Goal: Transaction & Acquisition: Purchase product/service

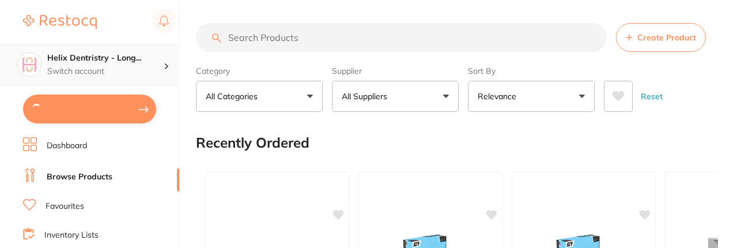
click at [172, 74] on div "Helix Dentristry - Long... Switch account" at bounding box center [89, 64] width 179 height 41
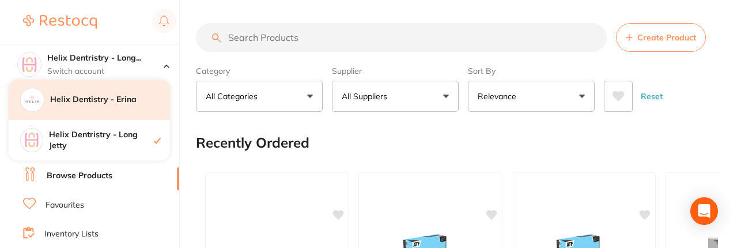
click at [120, 110] on div "Helix Dentistry - Erina" at bounding box center [89, 100] width 161 height 40
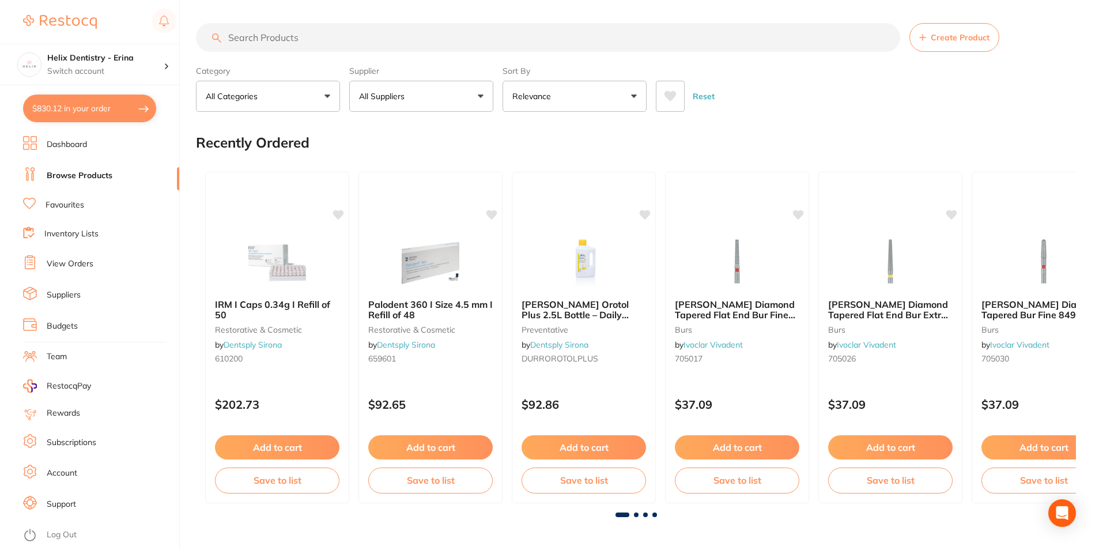
type input "10"
click at [274, 31] on input "search" at bounding box center [548, 37] width 704 height 29
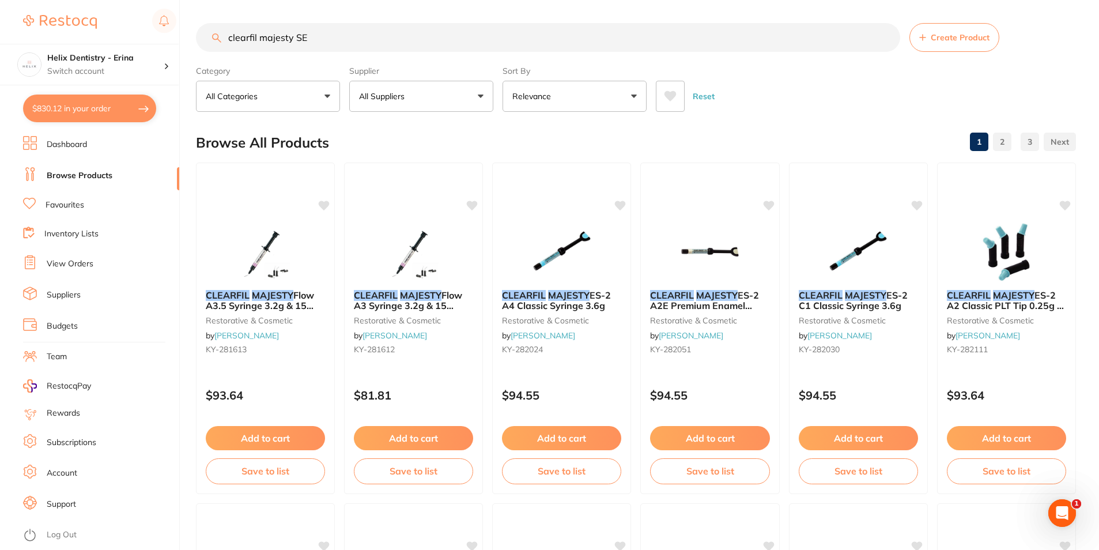
type input "clearfil majesty SE"
click at [277, 43] on input "clearfil majesty SE" at bounding box center [548, 37] width 704 height 29
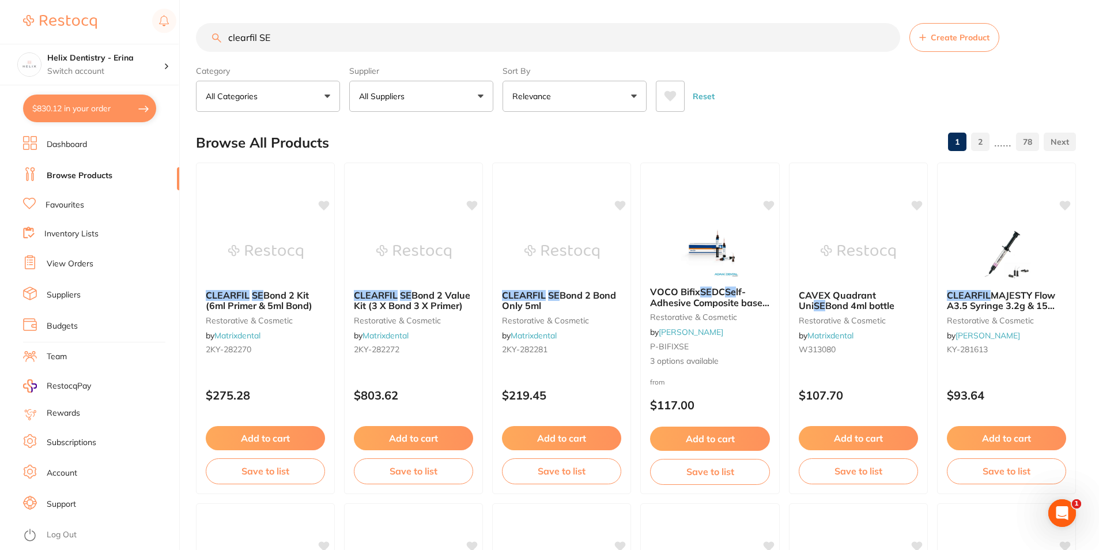
drag, startPoint x: 277, startPoint y: 38, endPoint x: 259, endPoint y: 39, distance: 17.9
click at [259, 39] on input "clearfil SE" at bounding box center [548, 37] width 704 height 29
drag, startPoint x: 566, startPoint y: 399, endPoint x: 509, endPoint y: 405, distance: 57.3
click at [509, 247] on div "$219.45" at bounding box center [561, 392] width 139 height 31
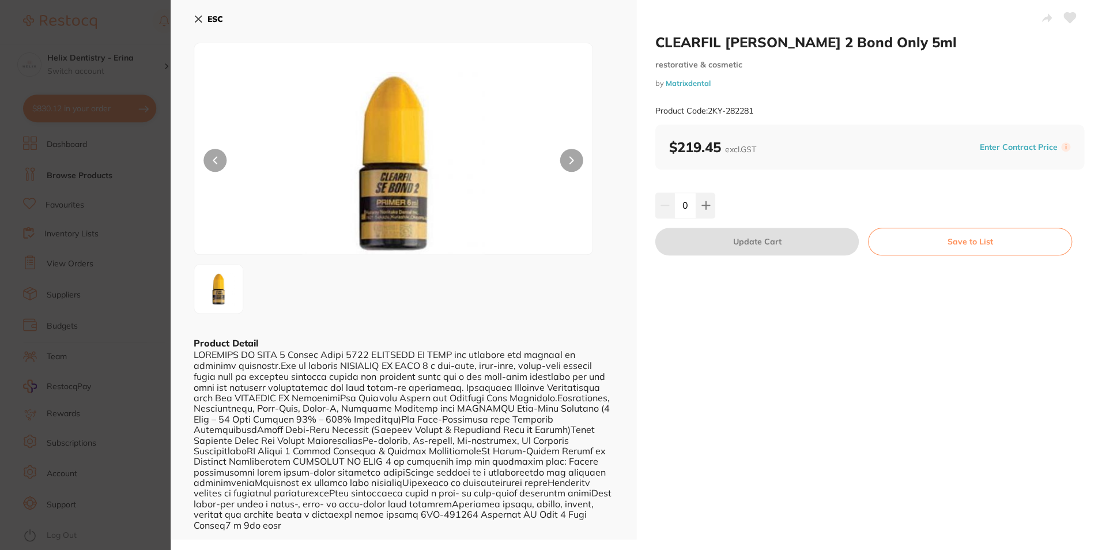
click at [145, 169] on section "CLEARFIL [PERSON_NAME] 2 Bond Only 5ml restorative & cosmetic by Matrixdental P…" at bounding box center [551, 275] width 1102 height 550
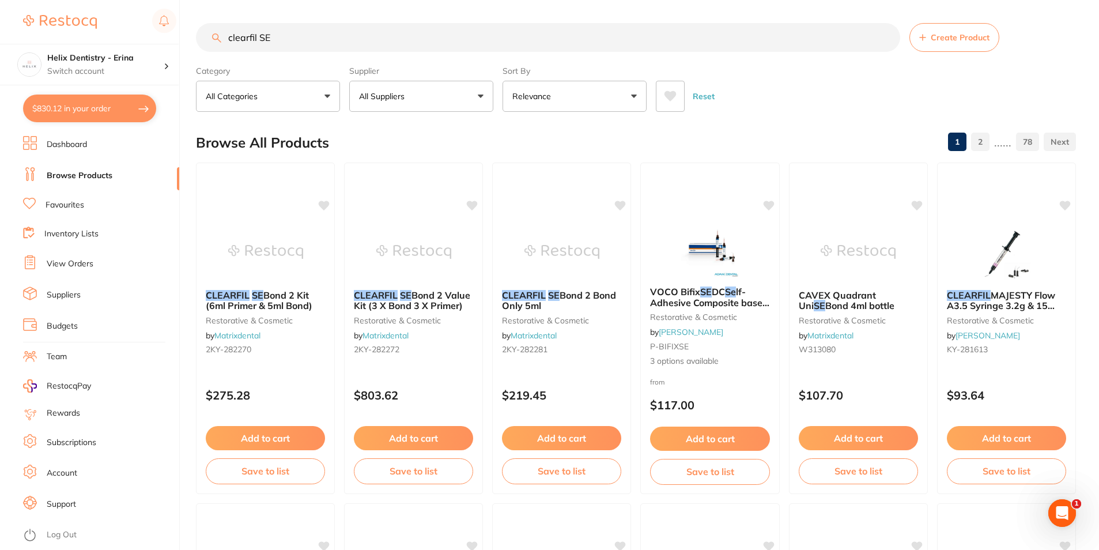
click at [292, 37] on input "clearfil SE" at bounding box center [548, 37] width 704 height 29
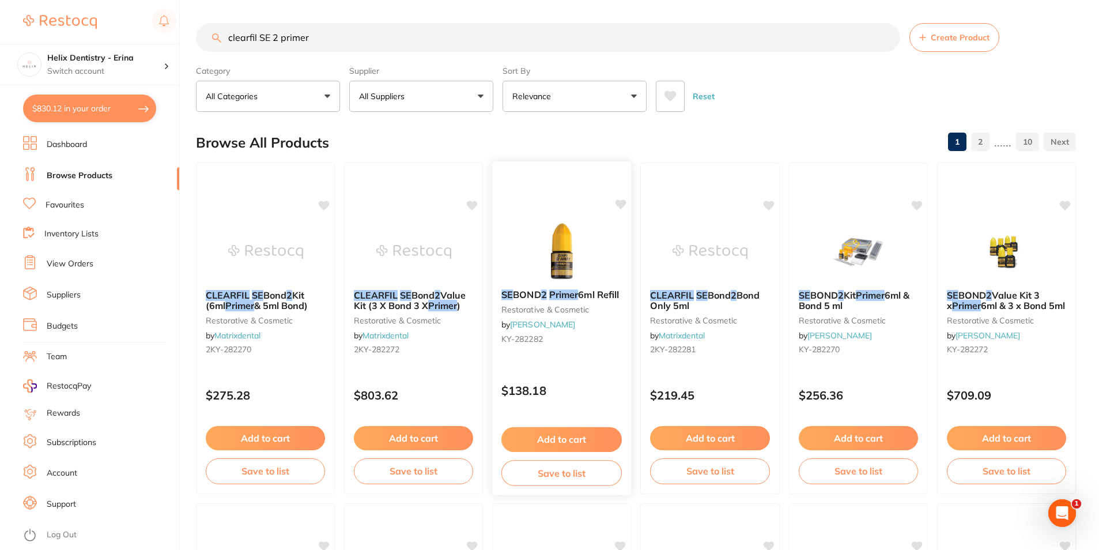
type input "clearfil SE 2 primer"
click at [575, 247] on em "Primer" at bounding box center [563, 295] width 29 height 12
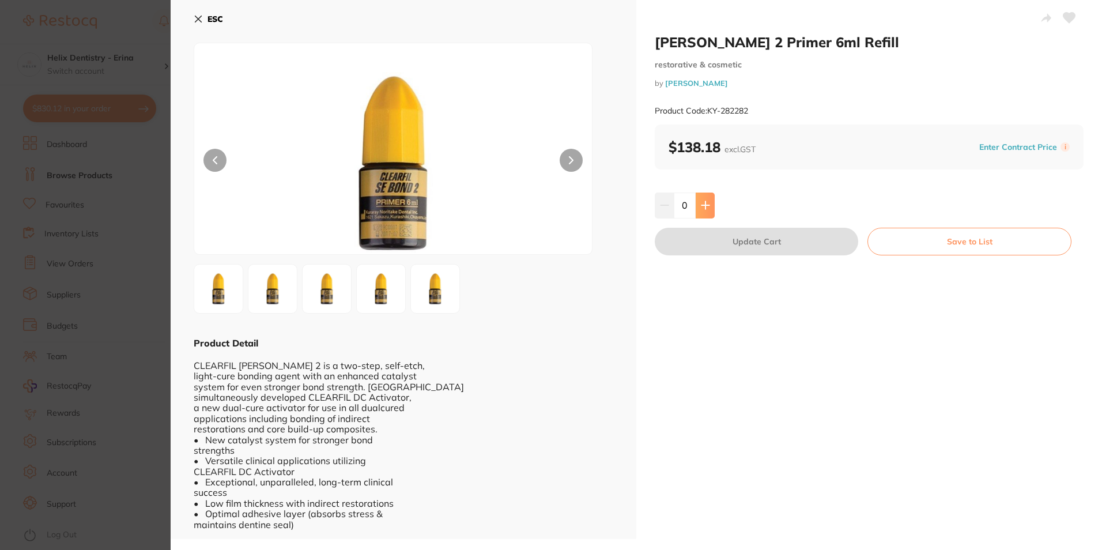
click at [704, 212] on button at bounding box center [705, 204] width 19 height 25
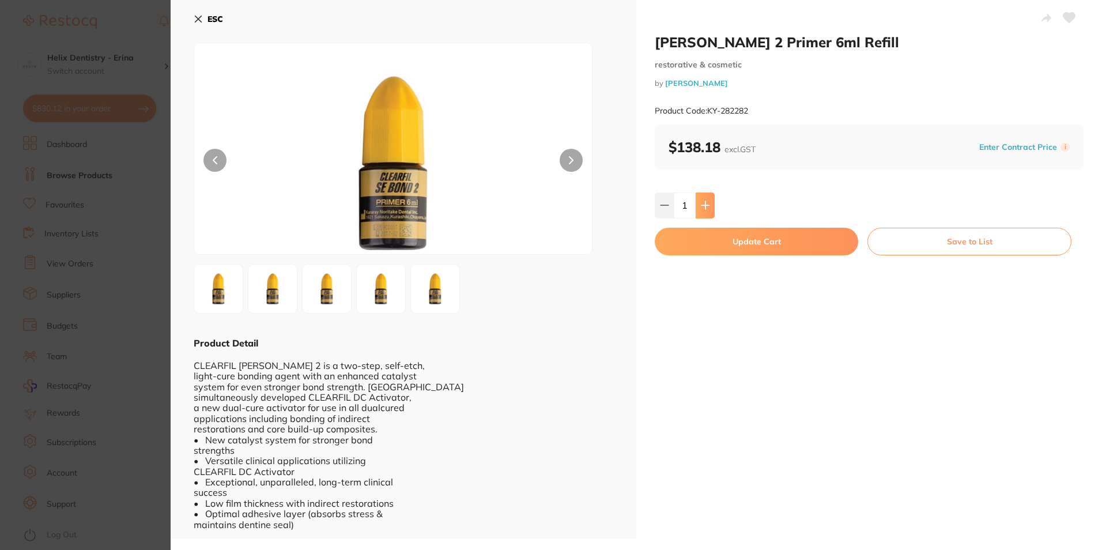
click at [709, 210] on button at bounding box center [705, 204] width 19 height 25
type input "2"
click at [742, 247] on button "Update Cart" at bounding box center [756, 242] width 203 height 28
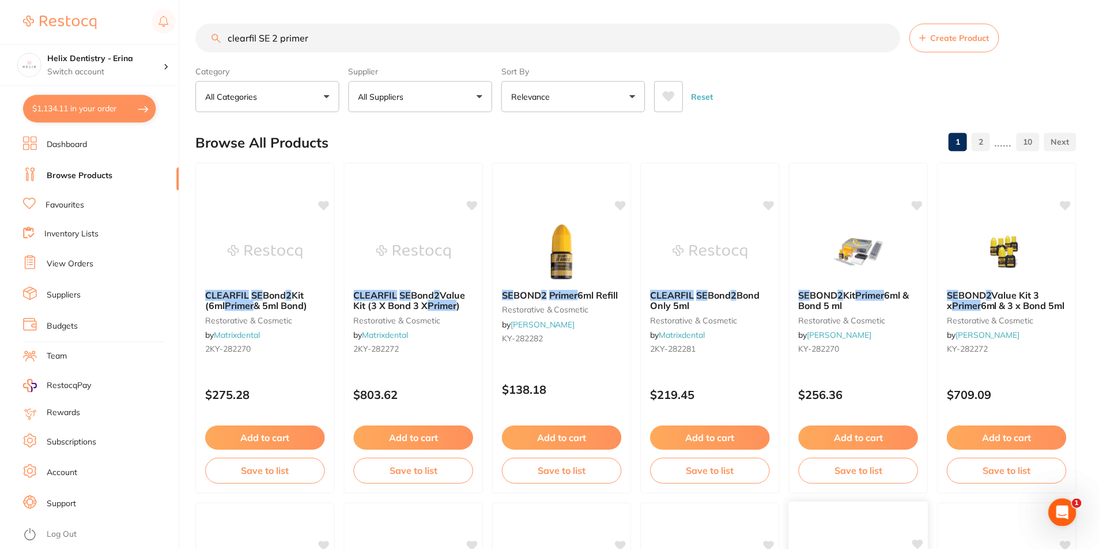
scroll to position [6, 0]
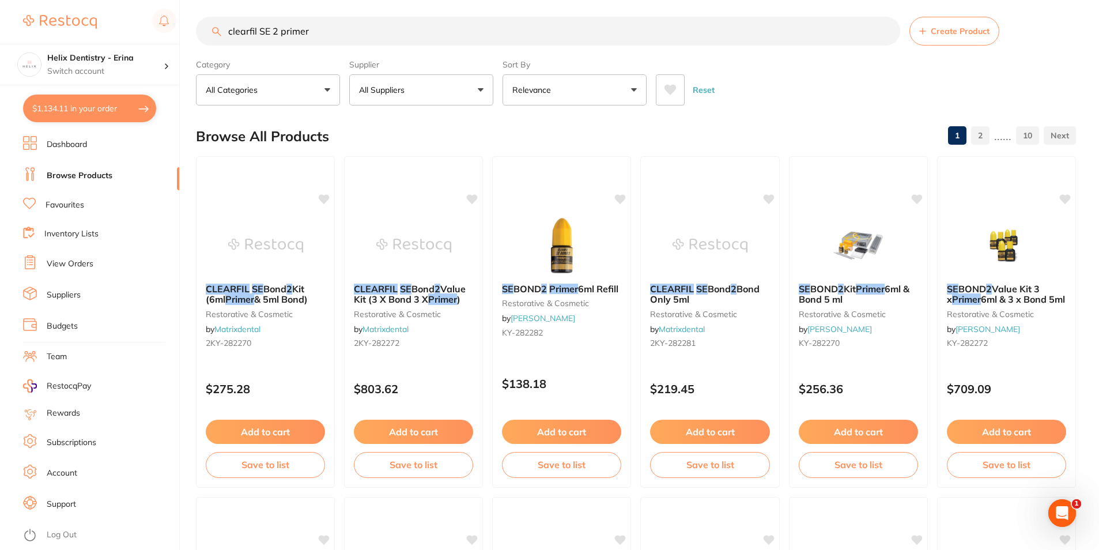
click at [129, 102] on button "$1,134.11 in your order" at bounding box center [89, 109] width 133 height 28
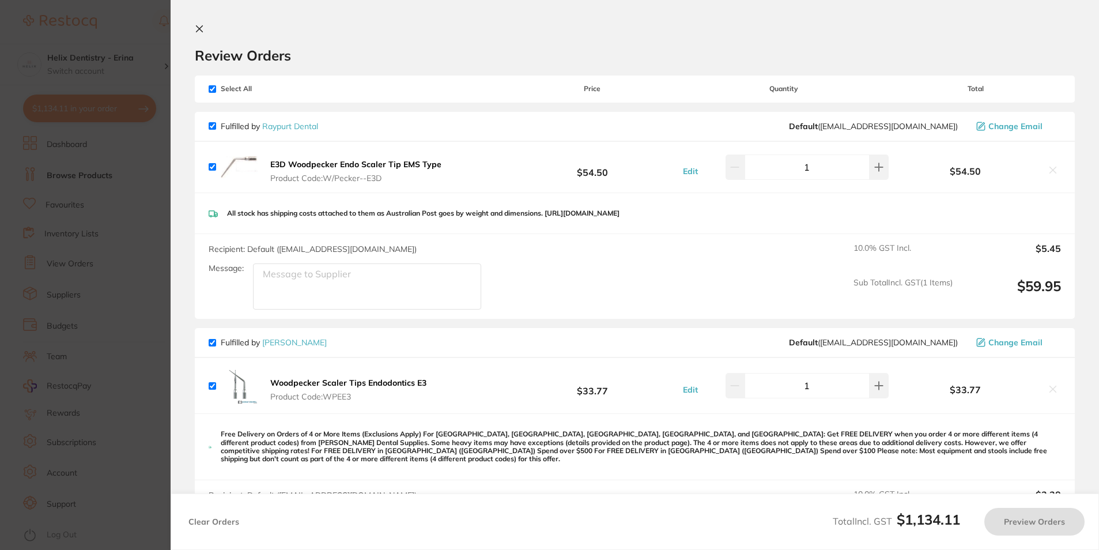
checkbox input "true"
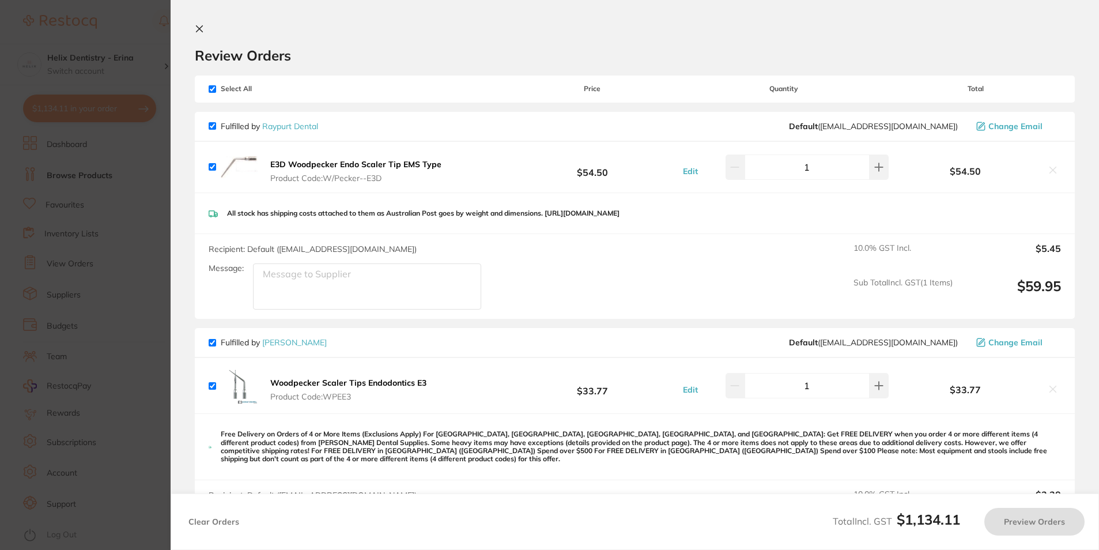
checkbox input "true"
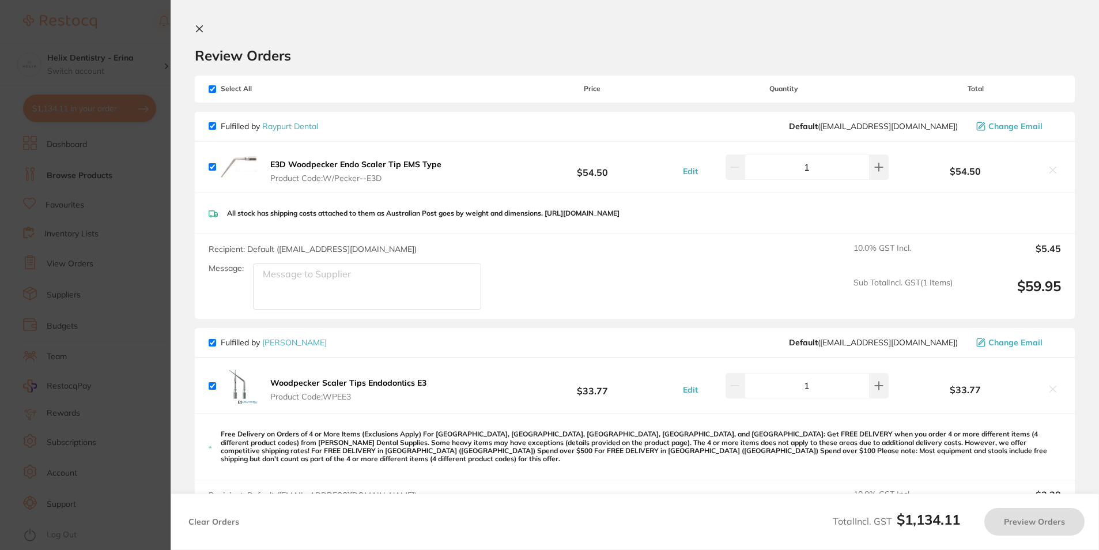
checkbox input "true"
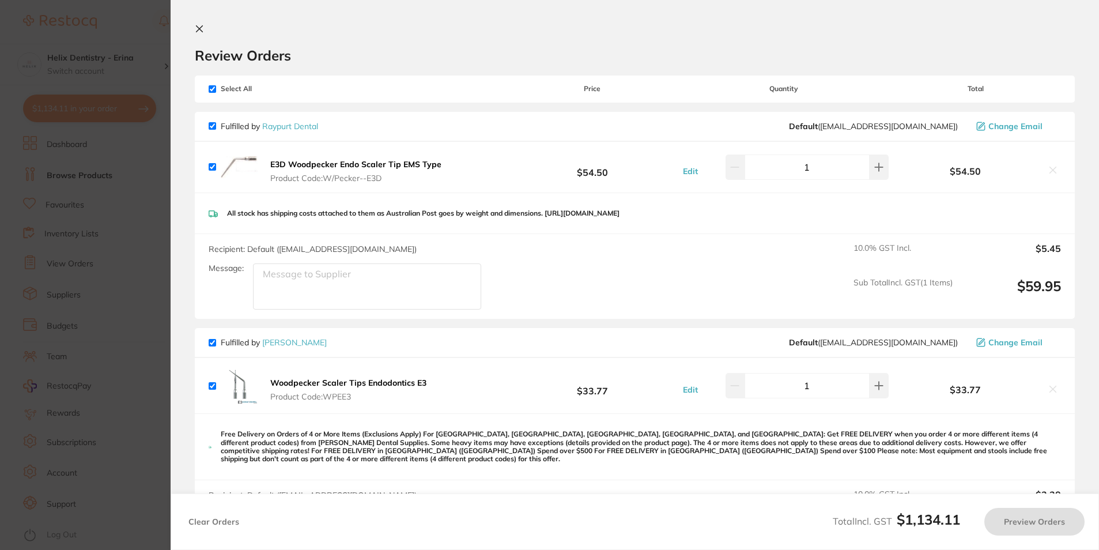
checkbox input "true"
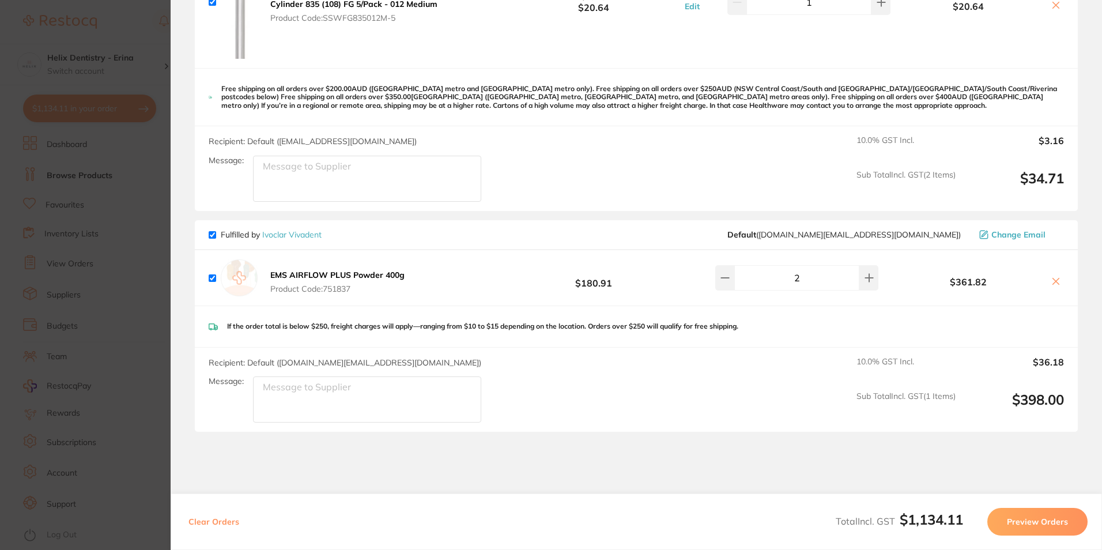
scroll to position [1594, 0]
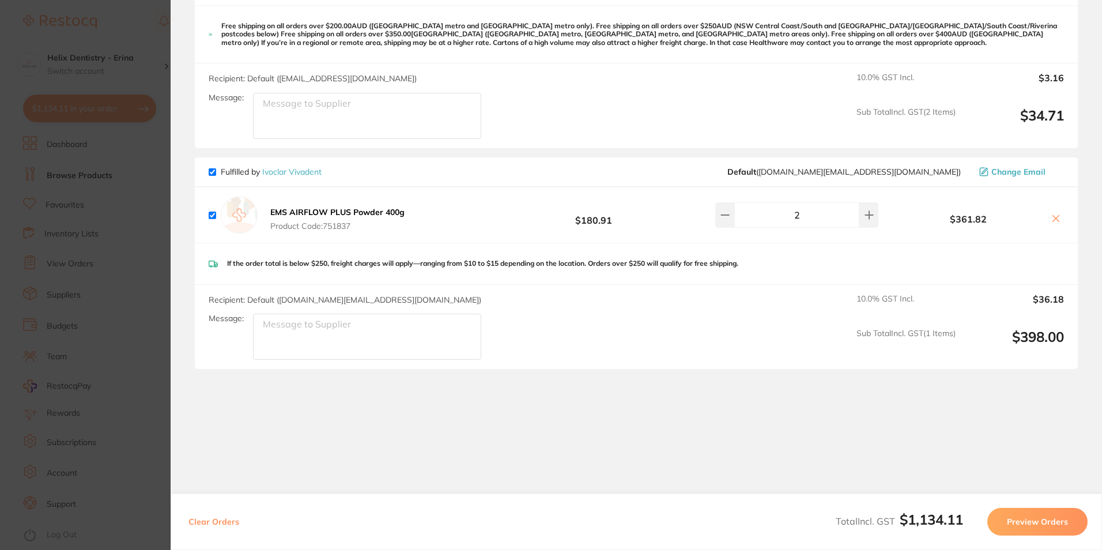
click at [175, 247] on section "Review Orders Your orders are being processed and we will notify you once we ha…" at bounding box center [636, 275] width 931 height 550
click at [159, 247] on section "Update RRP Set your pre negotiated price for this item. Item Agreed RRP (excl. …" at bounding box center [551, 275] width 1102 height 550
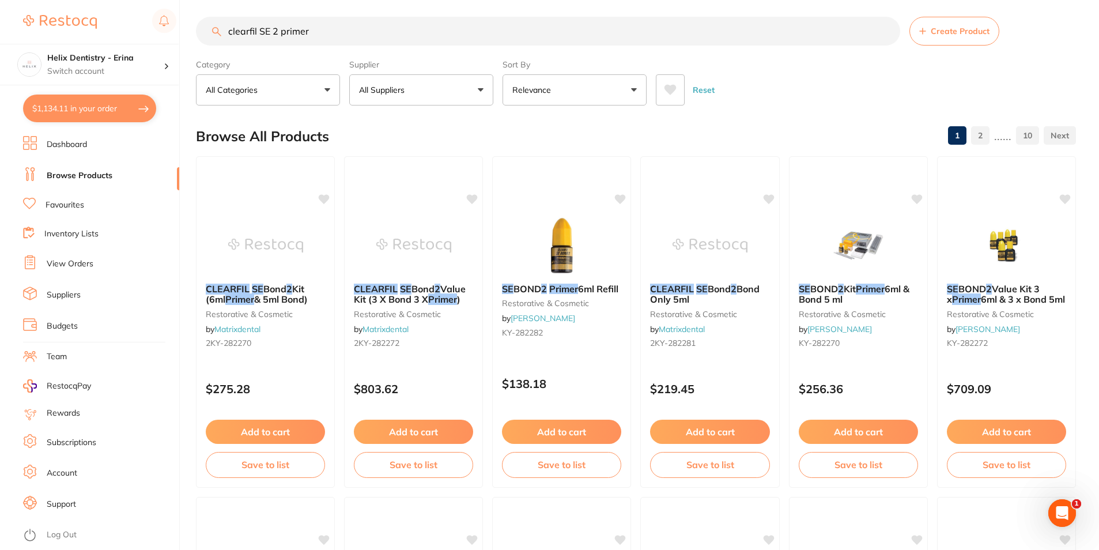
click at [129, 111] on button "$1,134.11 in your order" at bounding box center [89, 109] width 133 height 28
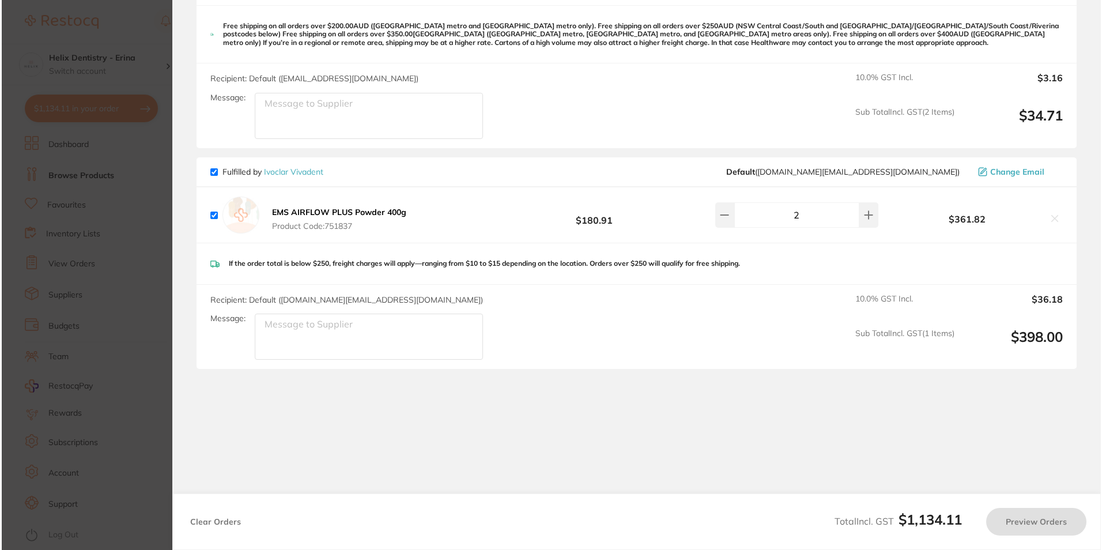
scroll to position [0, 0]
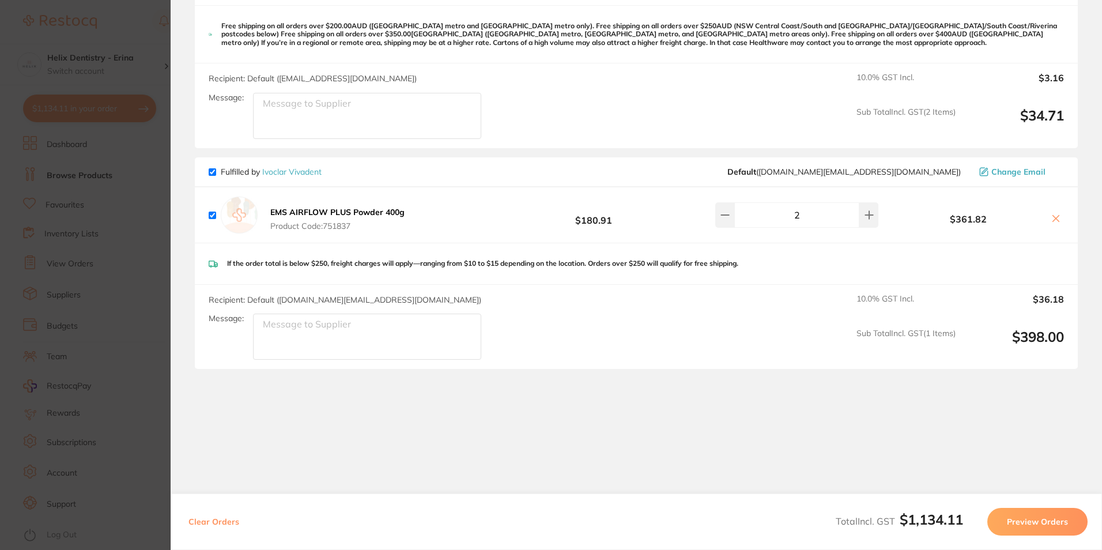
drag, startPoint x: 135, startPoint y: 208, endPoint x: 134, endPoint y: 163, distance: 45.0
click at [135, 206] on section "Update RRP Set your pre negotiated price for this item. Item Agreed RRP (excl. …" at bounding box center [551, 275] width 1102 height 550
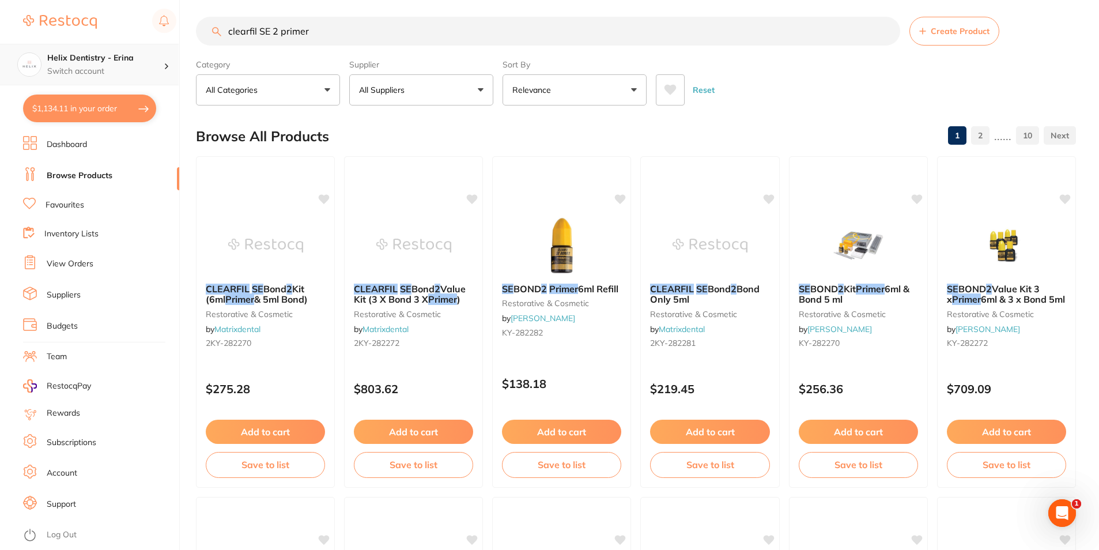
click at [165, 65] on icon at bounding box center [166, 66] width 3 height 6
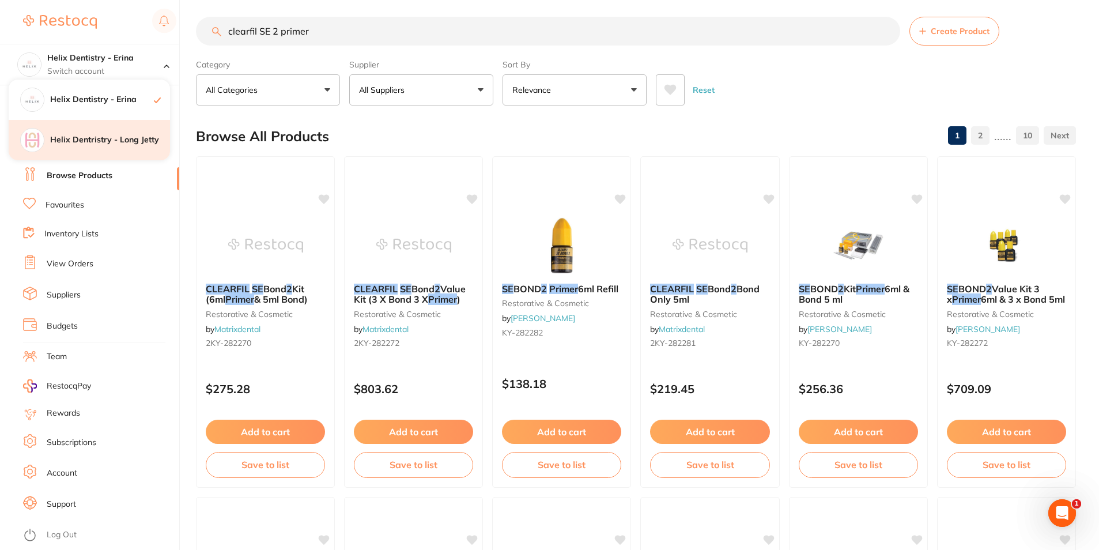
click at [126, 143] on h4 "Helix Dentristry - Long Jetty" at bounding box center [110, 140] width 120 height 12
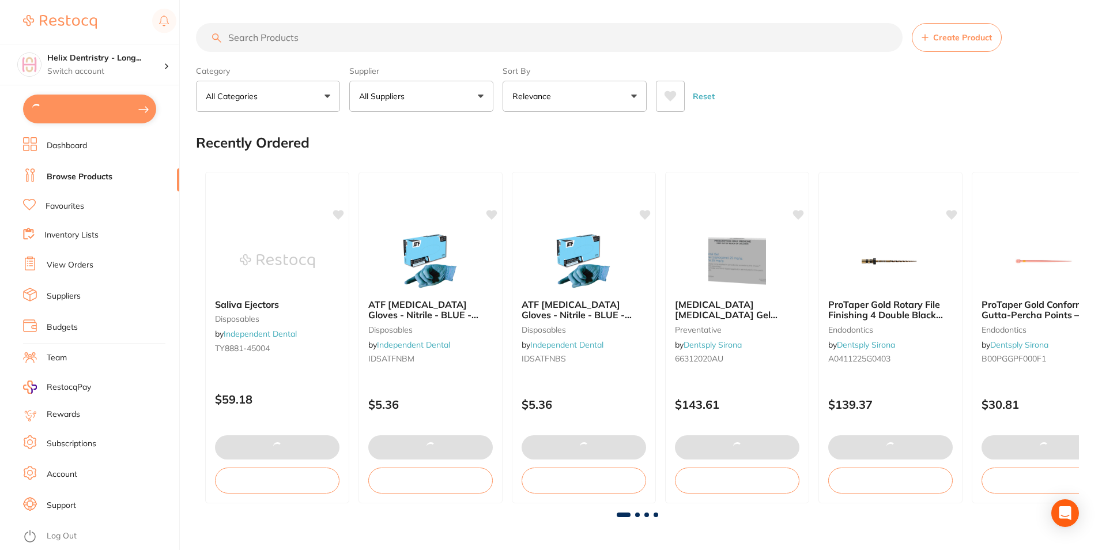
type input "8"
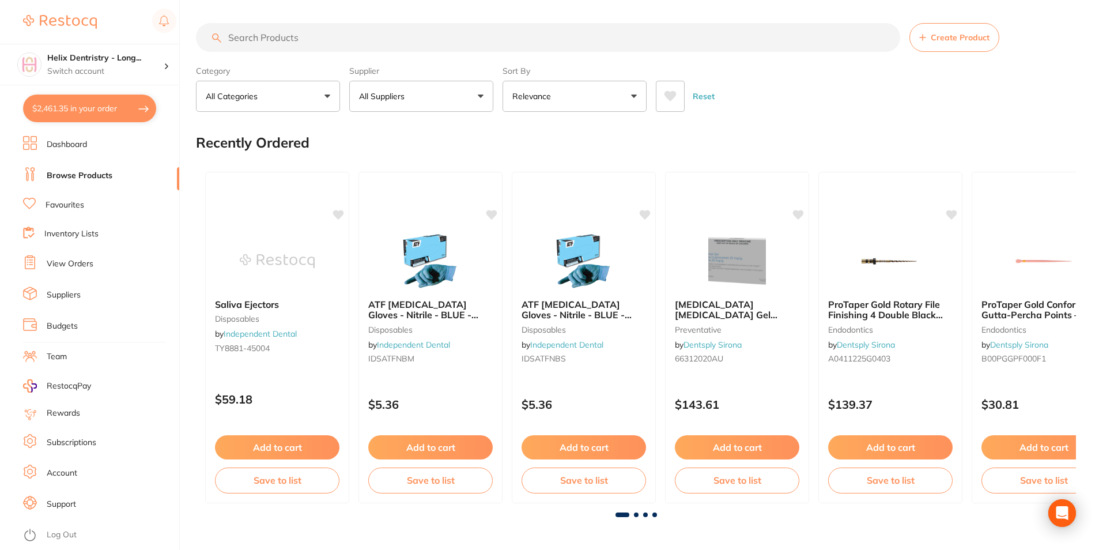
click at [94, 108] on button "$2,461.35 in your order" at bounding box center [89, 109] width 133 height 28
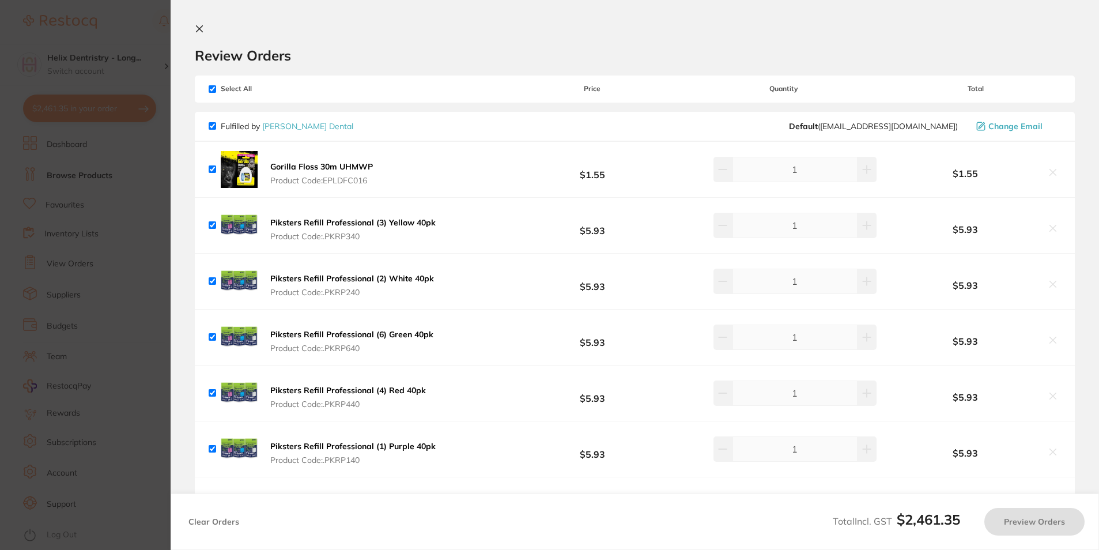
checkbox input "true"
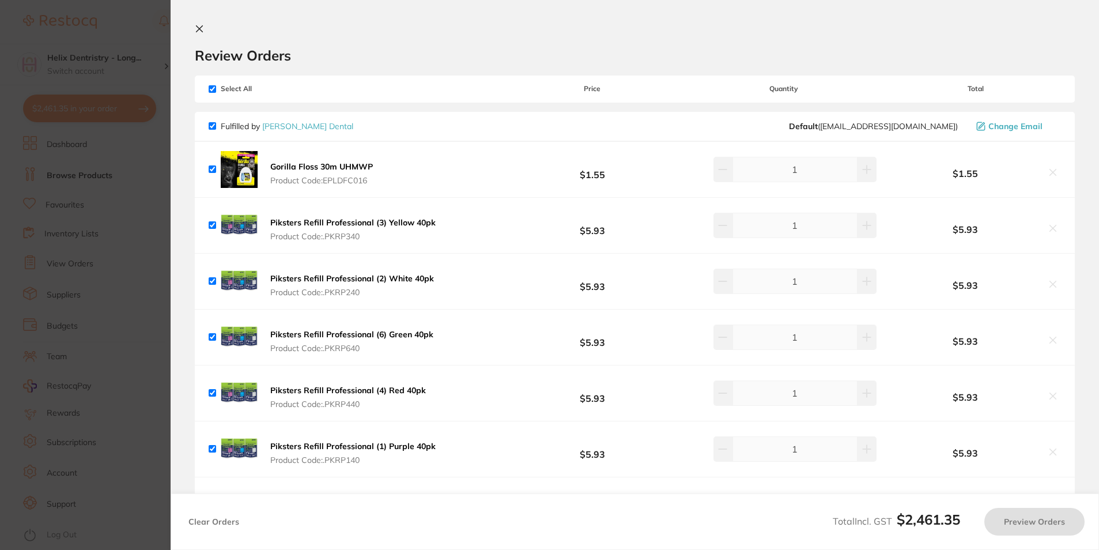
checkbox input "true"
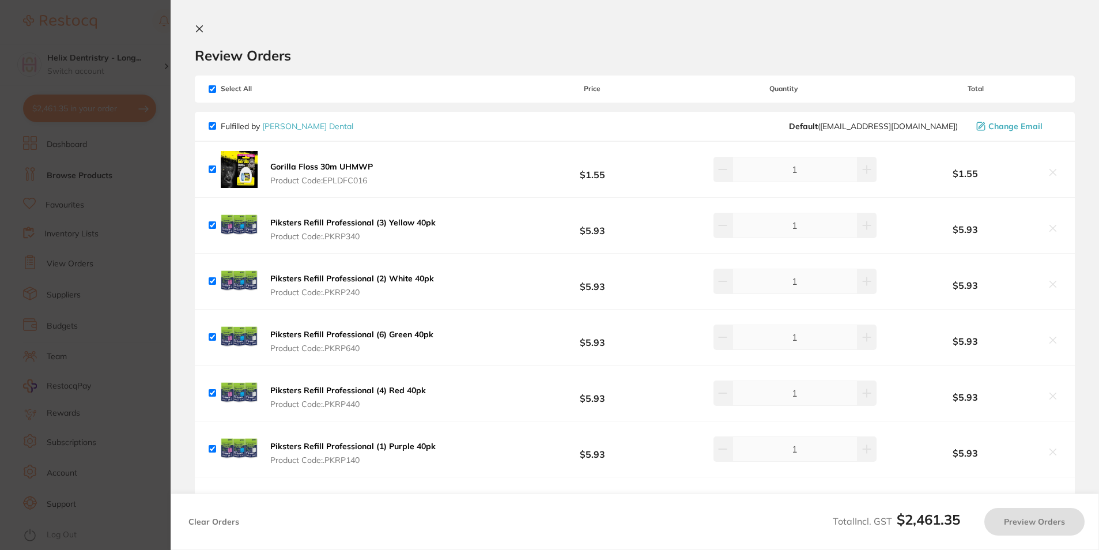
checkbox input "true"
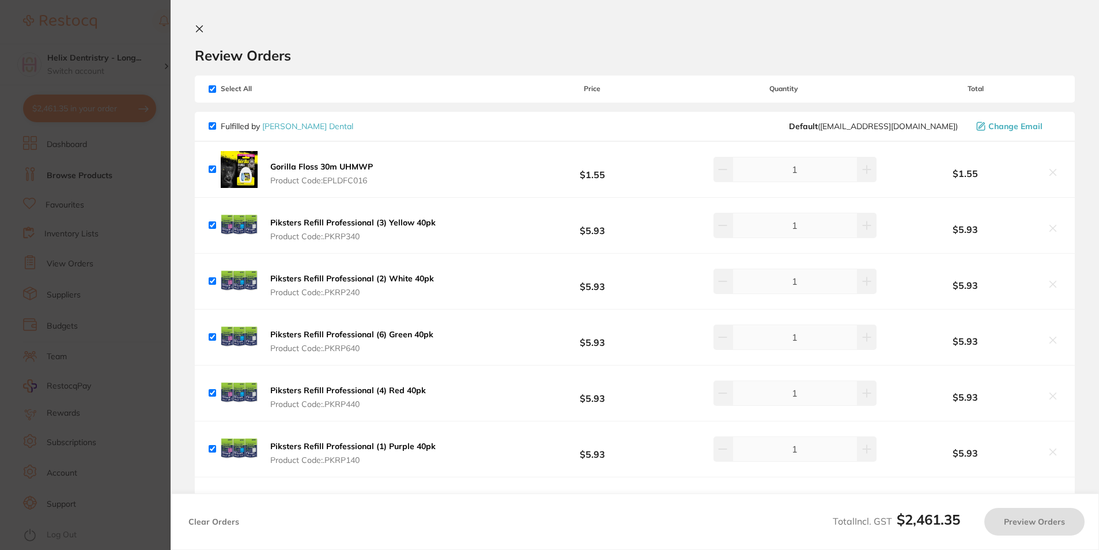
checkbox input "true"
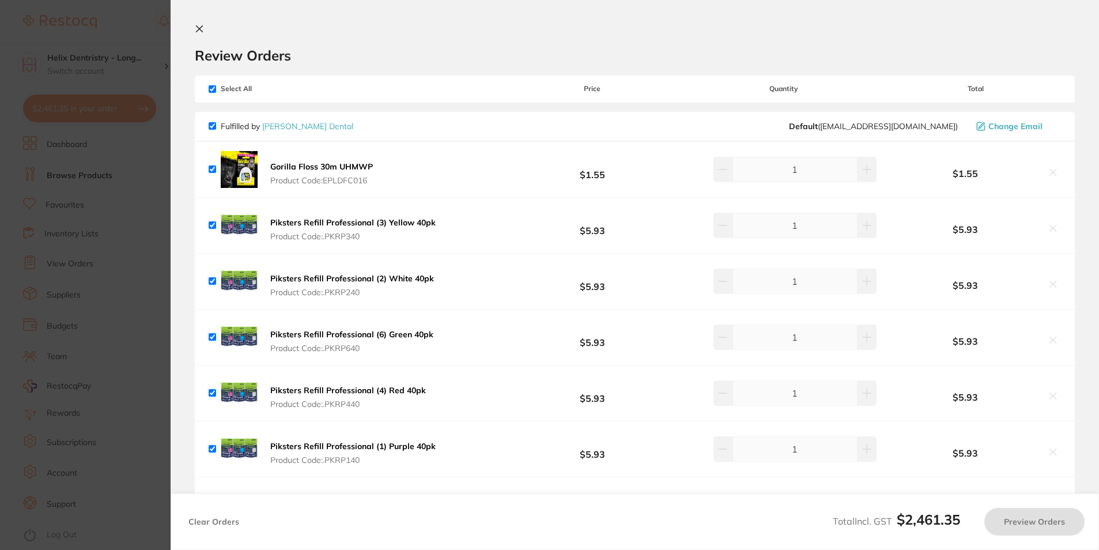
checkbox input "true"
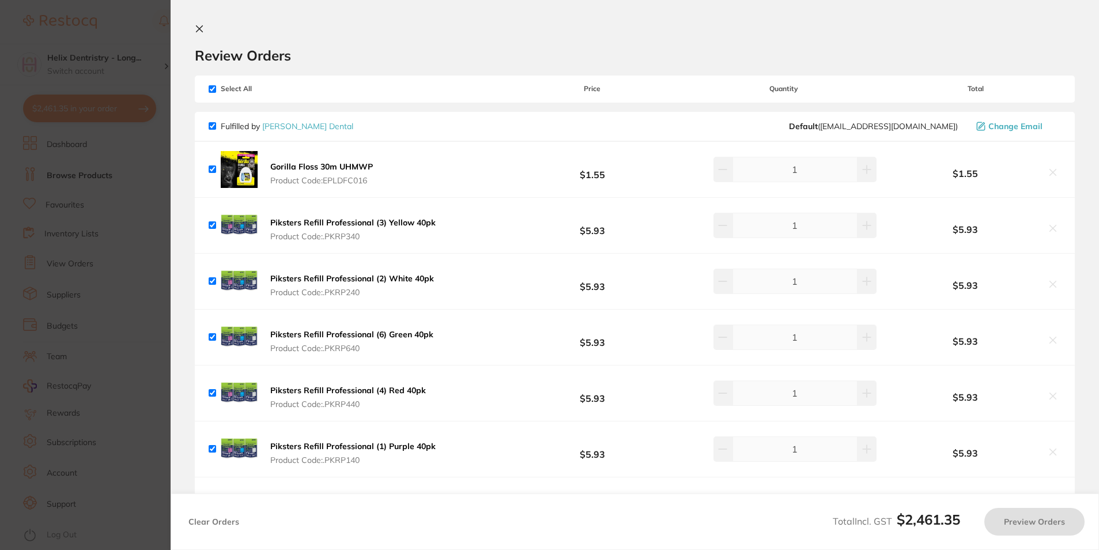
checkbox input "true"
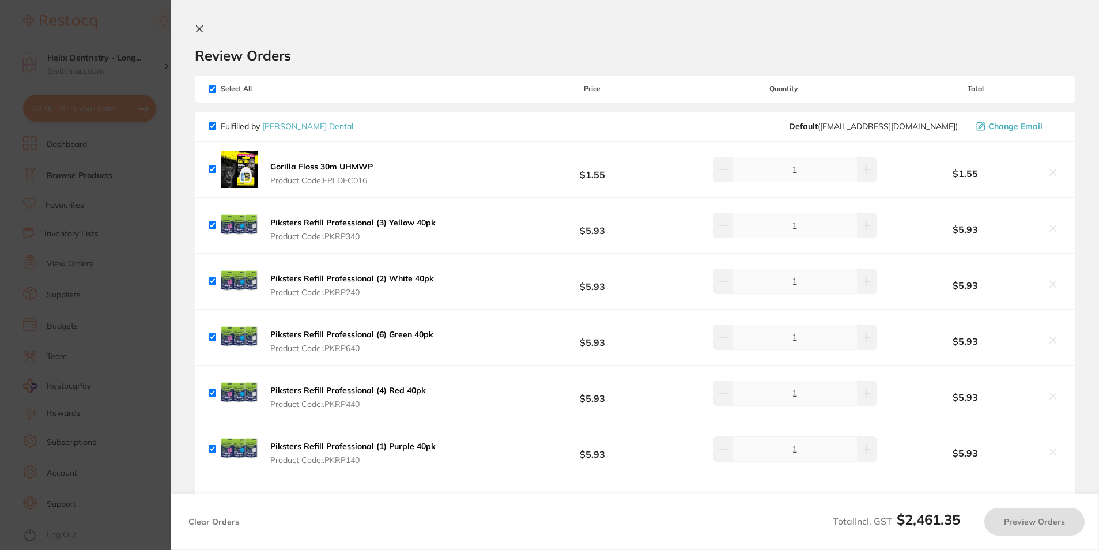
checkbox input "true"
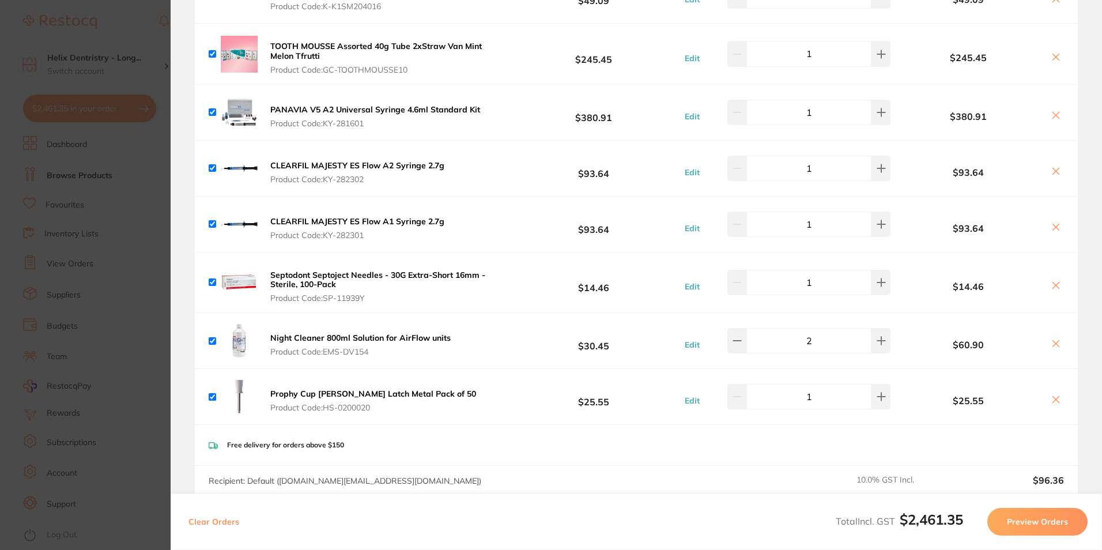
scroll to position [1760, 0]
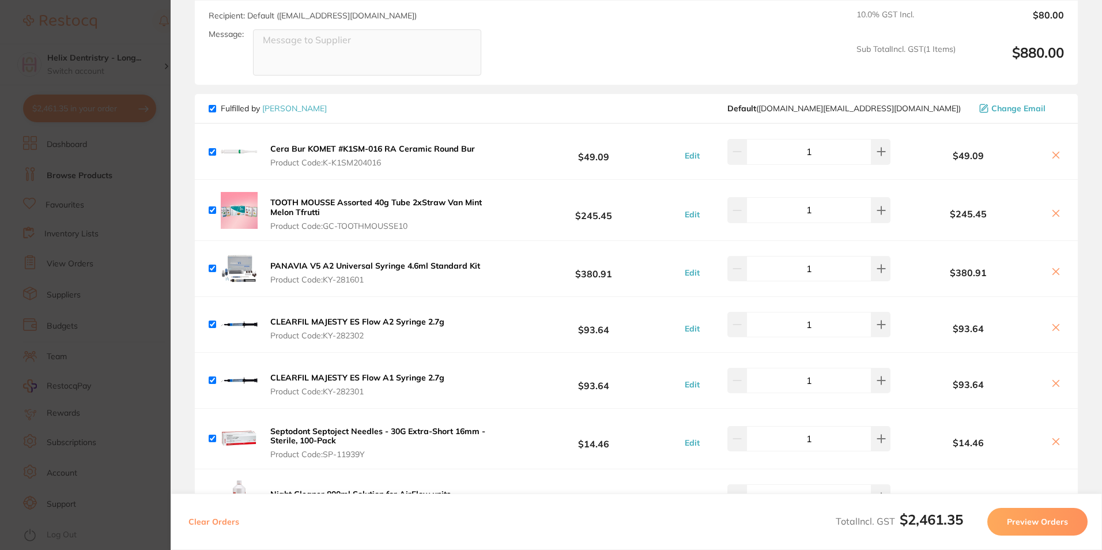
click at [413, 272] on button "PANAVIA V5 A2 Universal Syringe 4.6ml Standard Kit Product Code: KY-281601" at bounding box center [375, 272] width 217 height 24
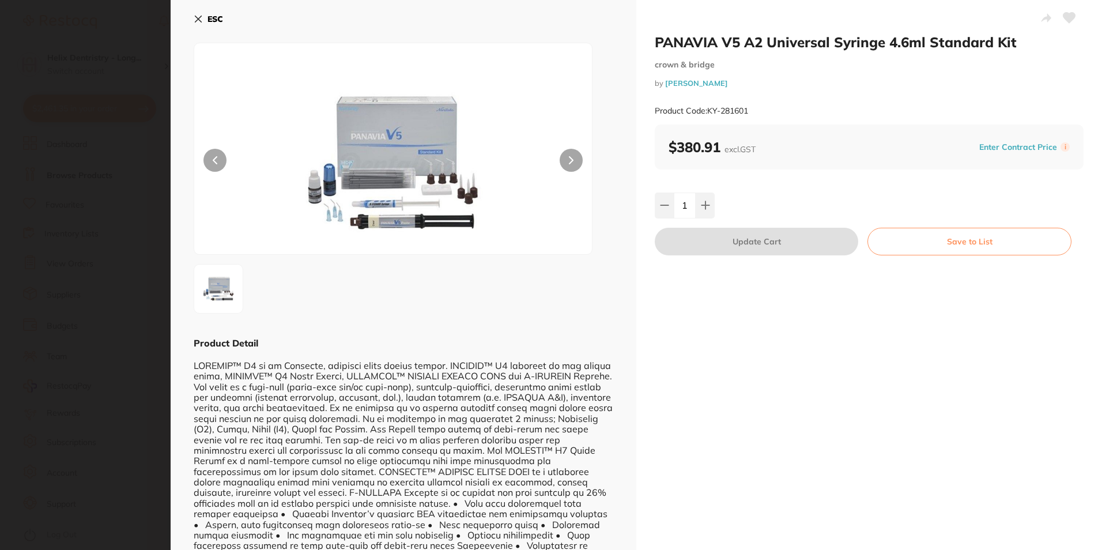
scroll to position [0, 0]
click at [76, 286] on section "PANAVIA V5 A2 Universal Syringe 4.6ml Standard Kit crown & bridge by Henry Sche…" at bounding box center [551, 275] width 1102 height 550
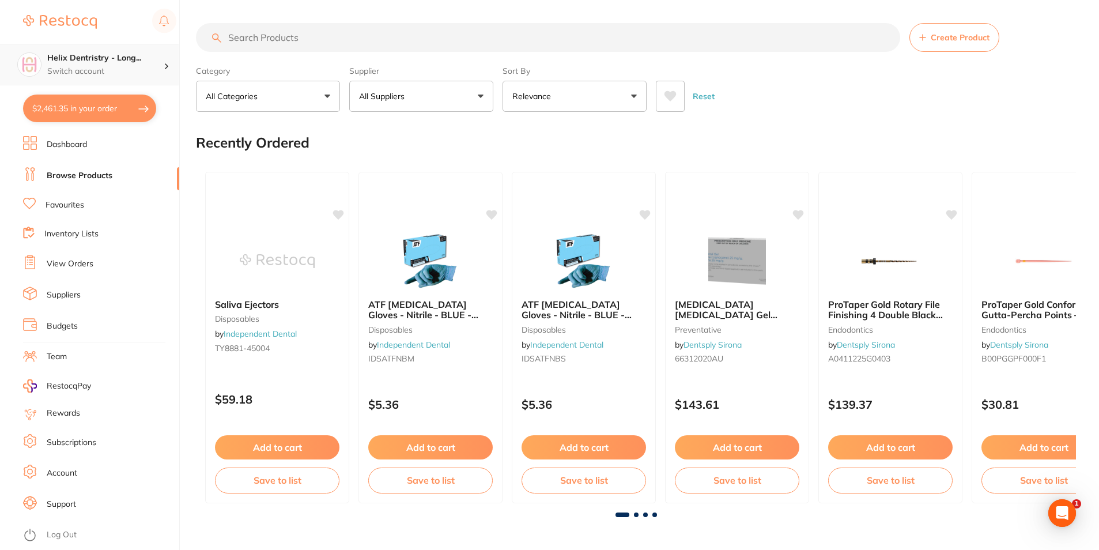
click at [100, 59] on h4 "Helix Dentristry - Long..." at bounding box center [105, 58] width 116 height 12
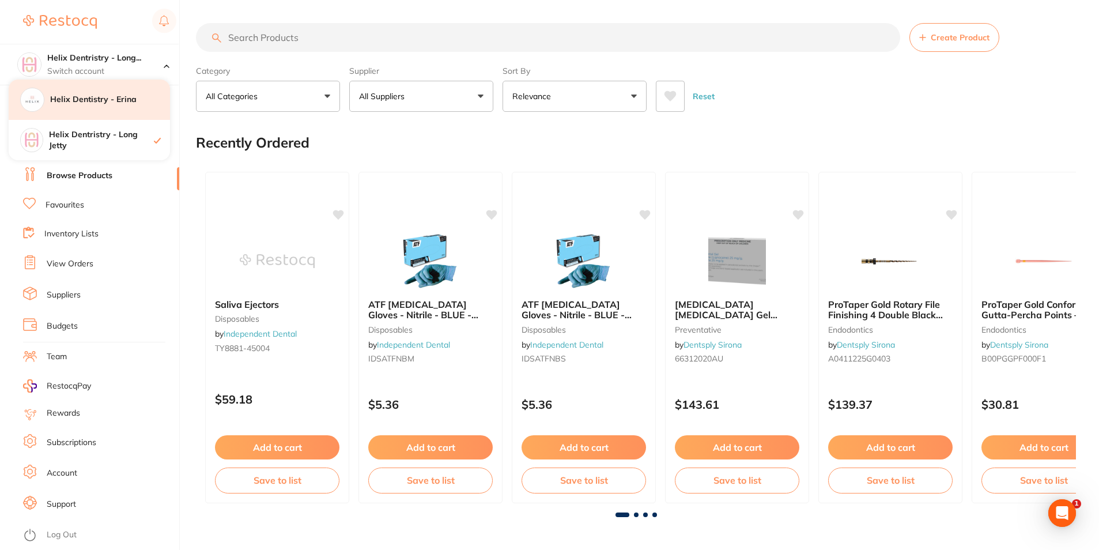
click at [105, 119] on div "Helix Dentistry - Erina" at bounding box center [89, 100] width 161 height 40
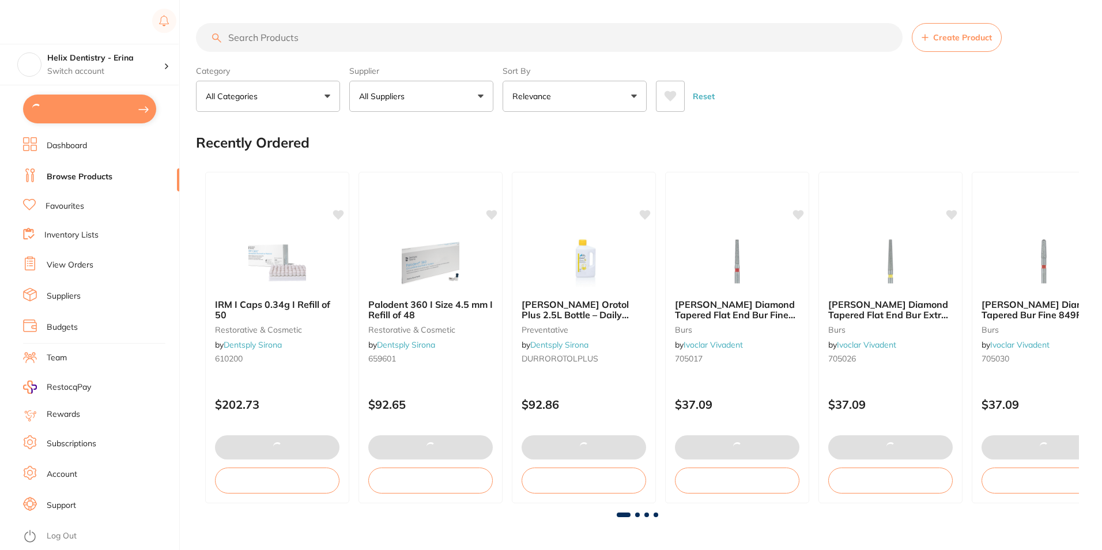
type input "10"
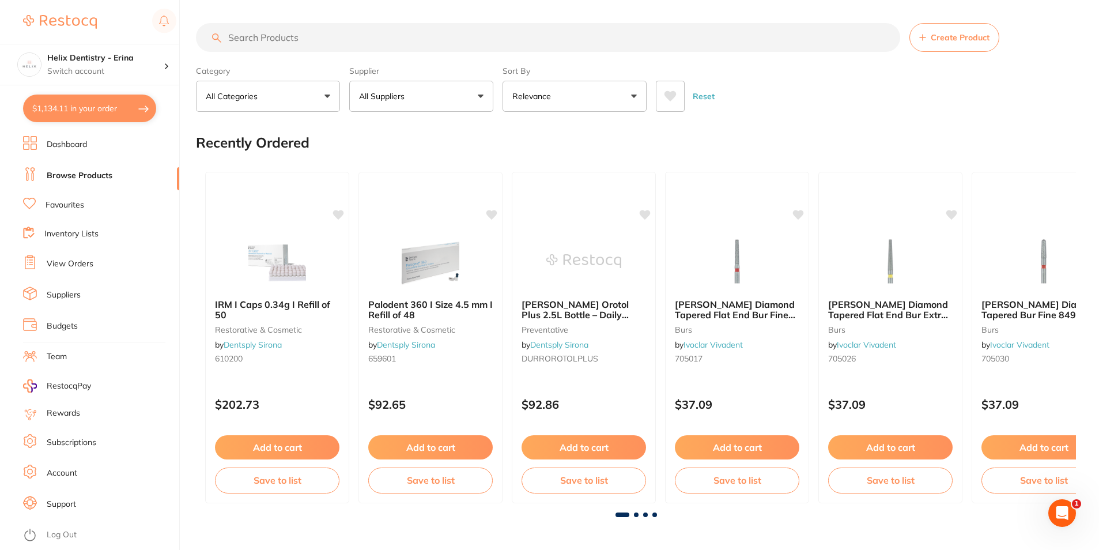
click at [410, 35] on input "search" at bounding box center [548, 37] width 704 height 29
type input "slow speed carbide round"
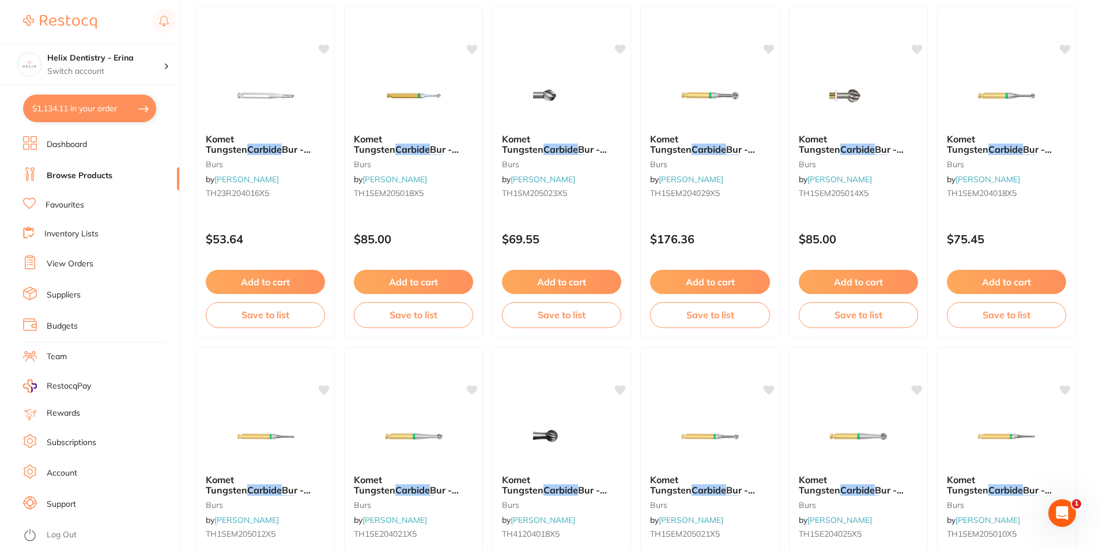
scroll to position [2248, 0]
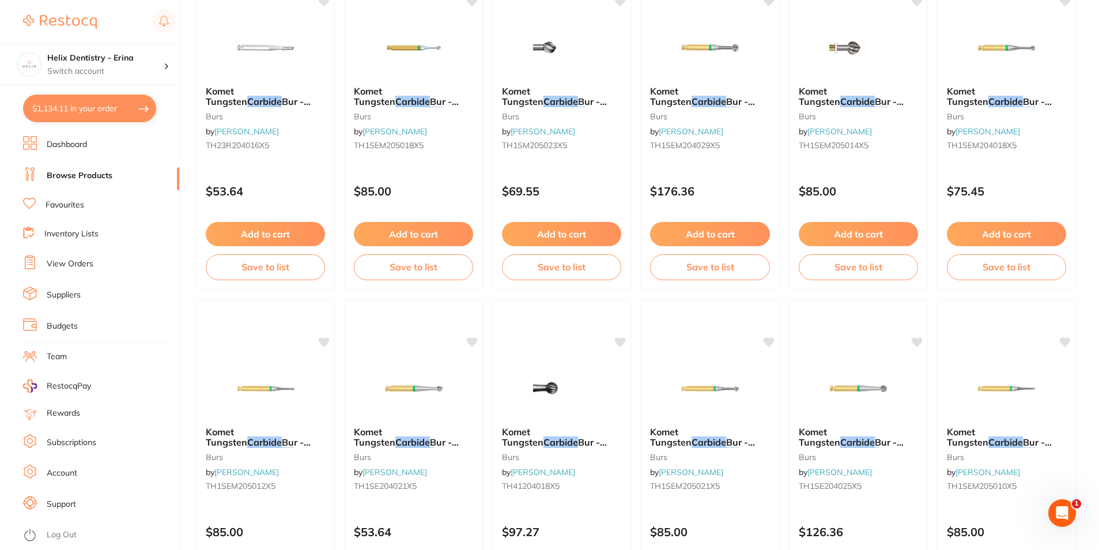
click at [77, 13] on link at bounding box center [60, 22] width 74 height 27
